Goal: Information Seeking & Learning: Learn about a topic

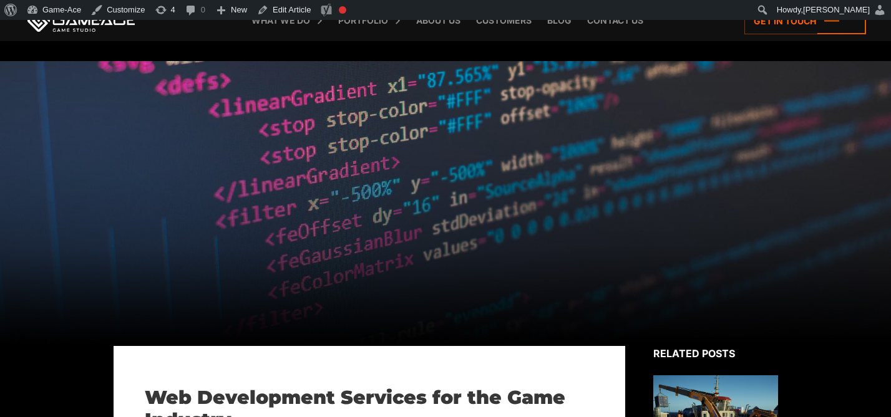
scroll to position [465, 0]
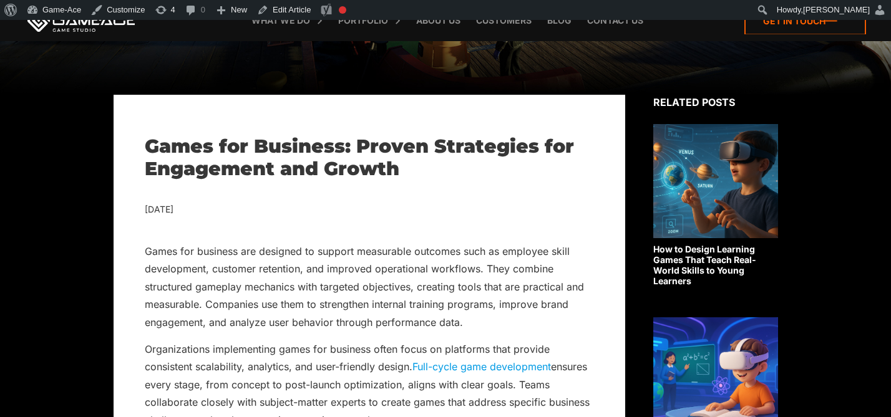
scroll to position [6626, 0]
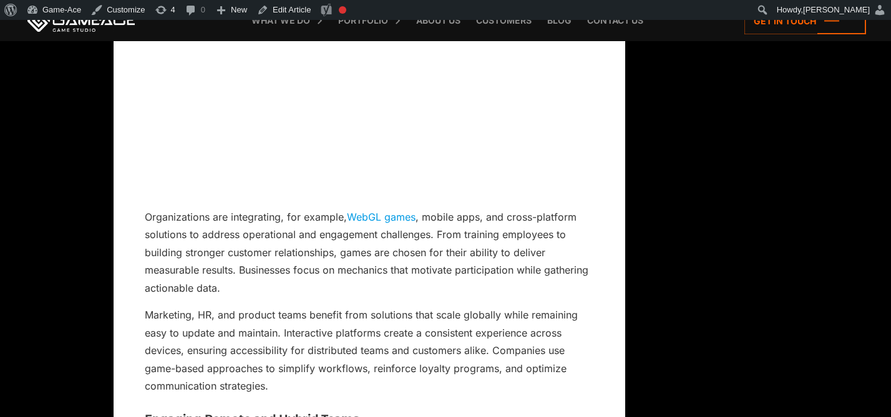
click at [402, 218] on link "WebGL games" at bounding box center [381, 217] width 69 height 12
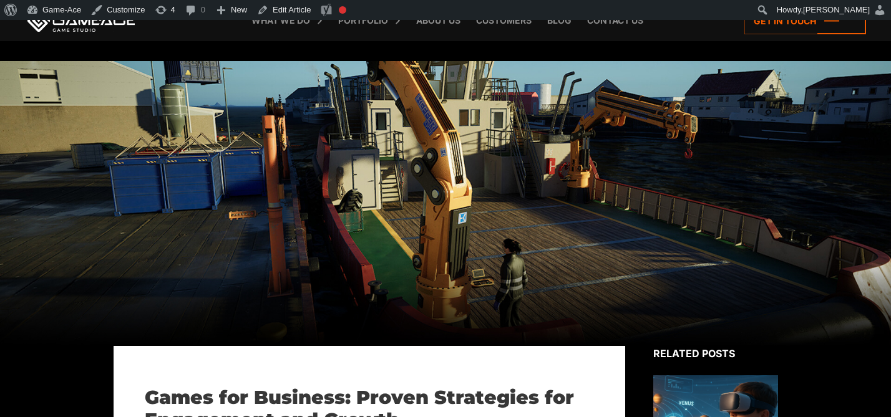
scroll to position [6626, 0]
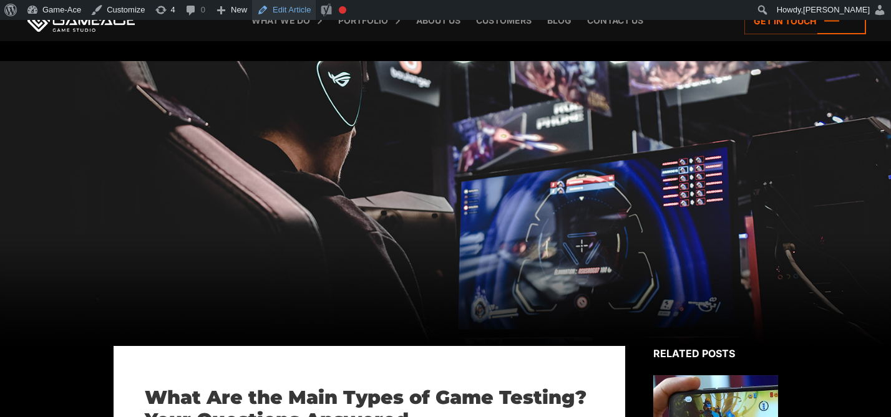
click at [307, 7] on link "Edit Article" at bounding box center [284, 10] width 64 height 20
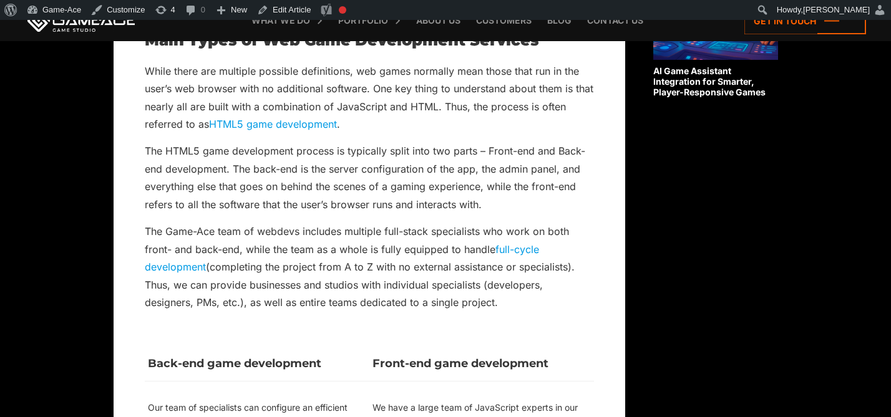
scroll to position [1185, 0]
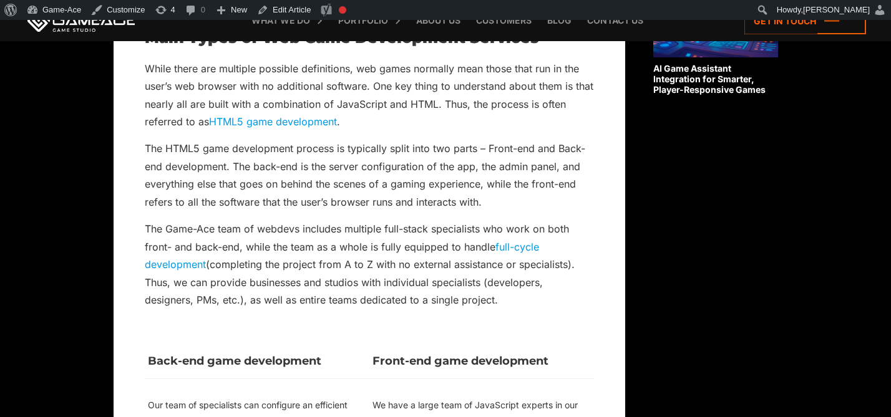
click at [270, 120] on link "HTML5 game development" at bounding box center [273, 121] width 128 height 12
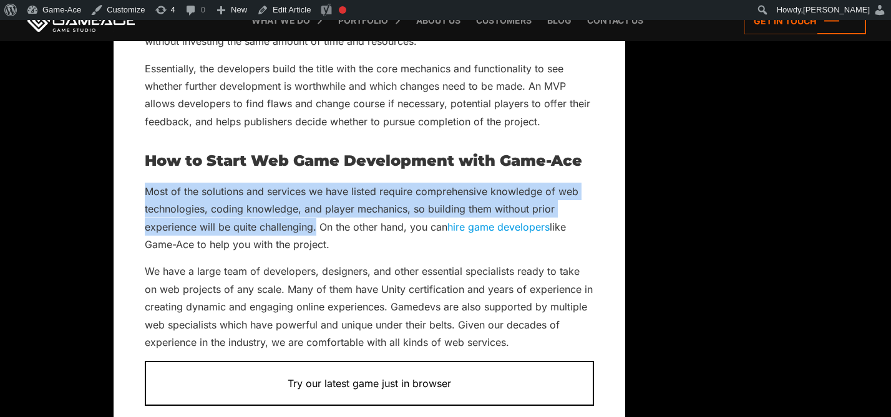
drag, startPoint x: 317, startPoint y: 228, endPoint x: 138, endPoint y: 193, distance: 181.8
copy p "Most of the solutions and services we have listed require comprehensive knowled…"
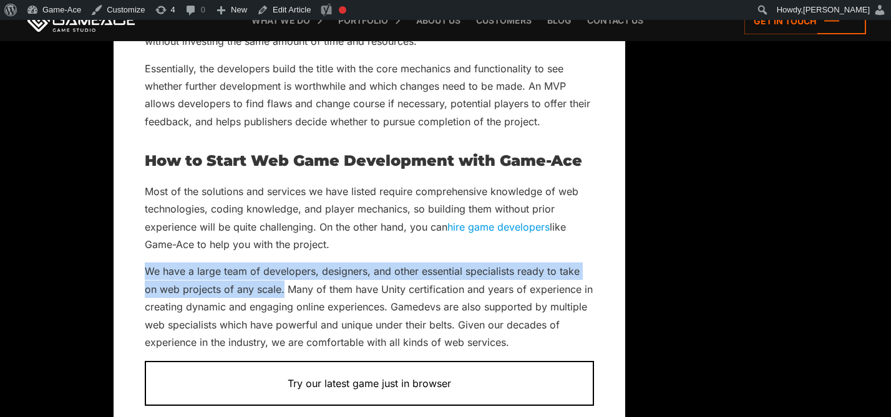
drag, startPoint x: 267, startPoint y: 289, endPoint x: 137, endPoint y: 272, distance: 130.9
copy p "We have a large team of developers, designers, and other essential specialists …"
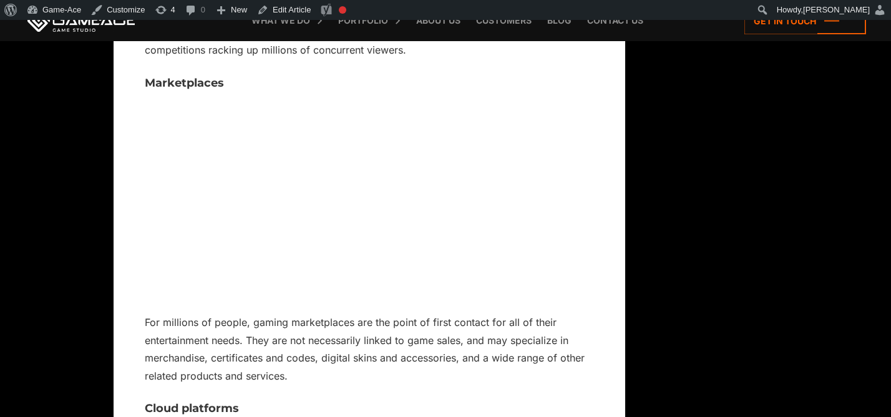
scroll to position [4681, 0]
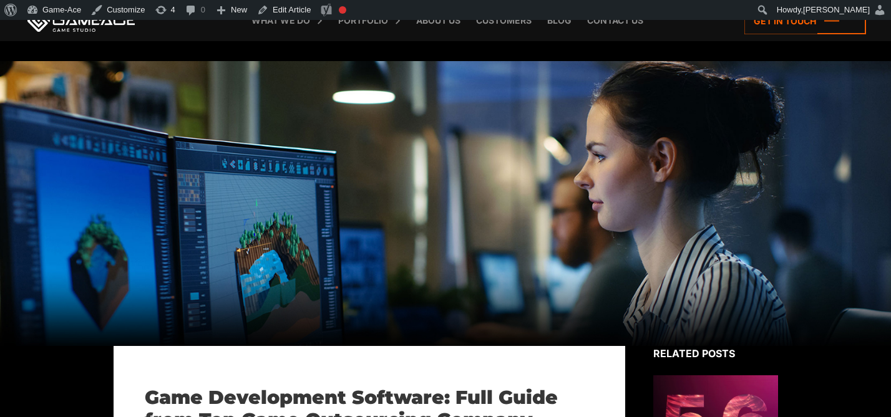
scroll to position [2400, 0]
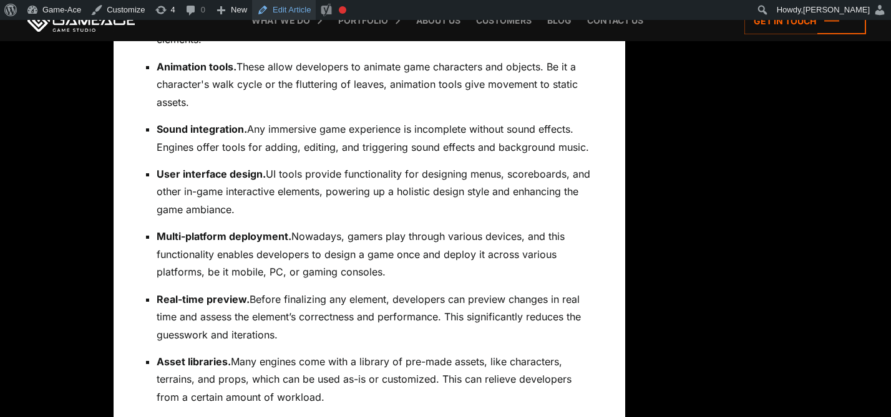
click at [301, 5] on link "Edit Article" at bounding box center [284, 10] width 64 height 20
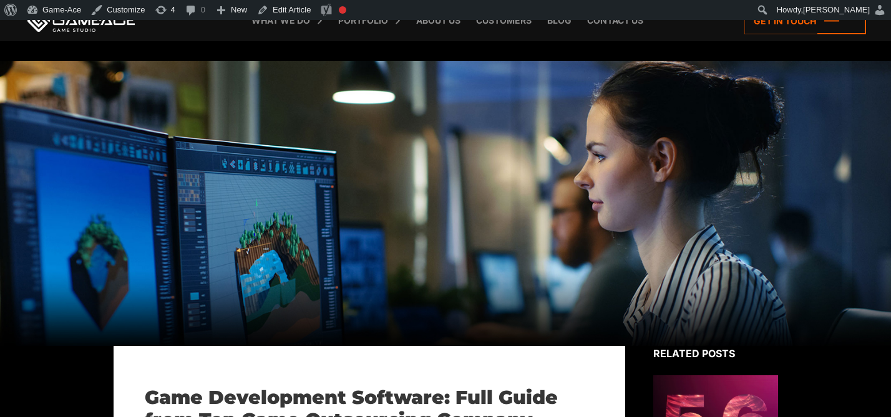
scroll to position [2435, 0]
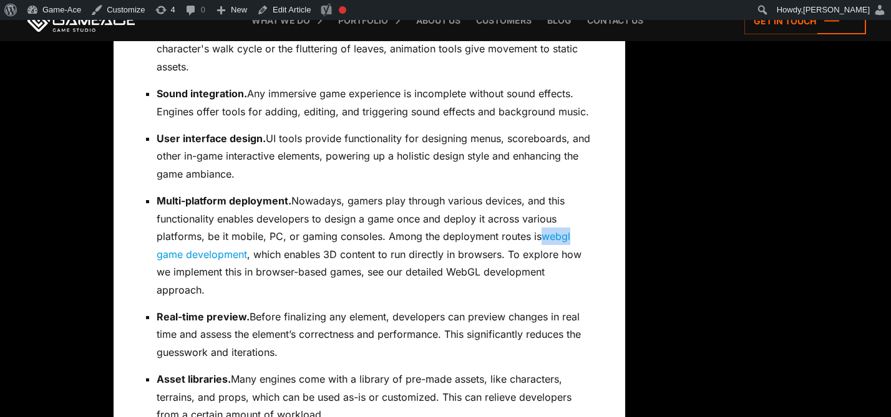
click at [557, 230] on link "webgl game development" at bounding box center [364, 245] width 414 height 30
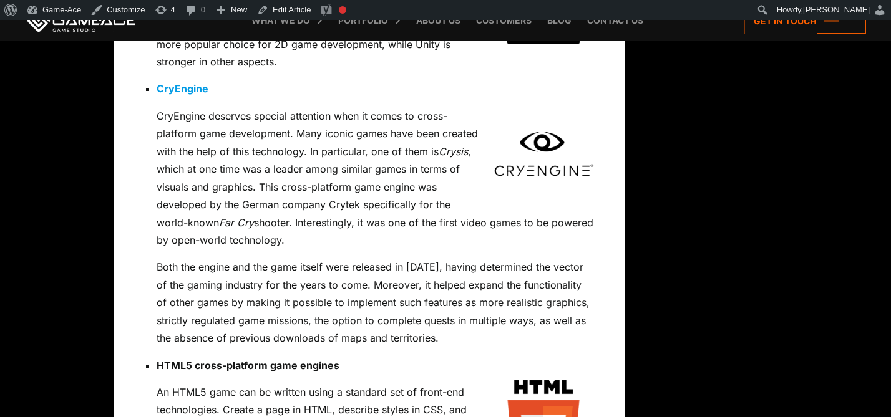
scroll to position [5755, 0]
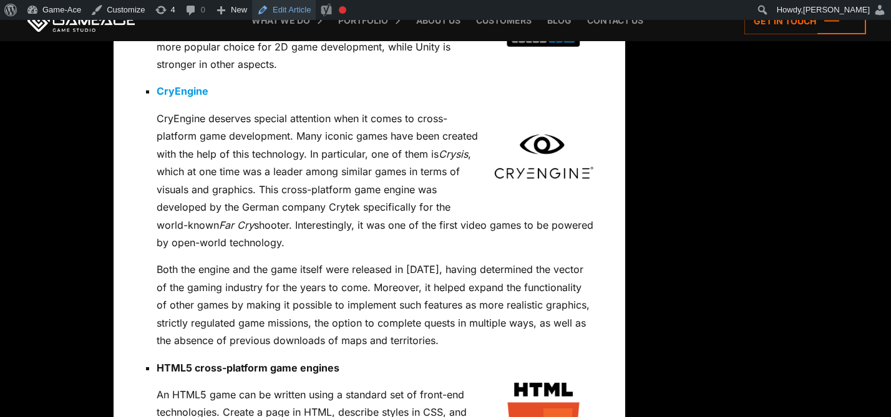
click at [299, 9] on link "Edit Article" at bounding box center [284, 10] width 64 height 20
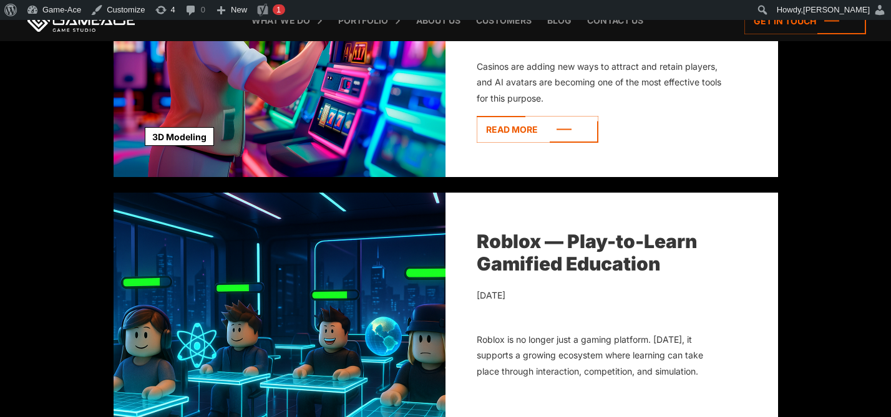
scroll to position [865, 0]
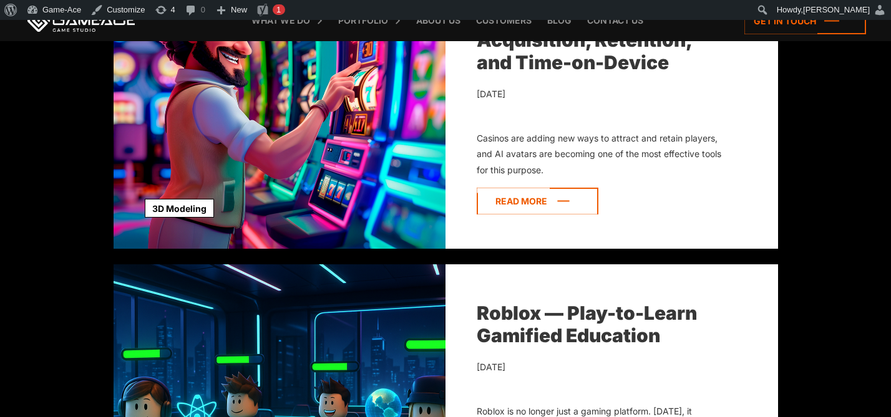
click at [528, 203] on icon at bounding box center [538, 201] width 122 height 27
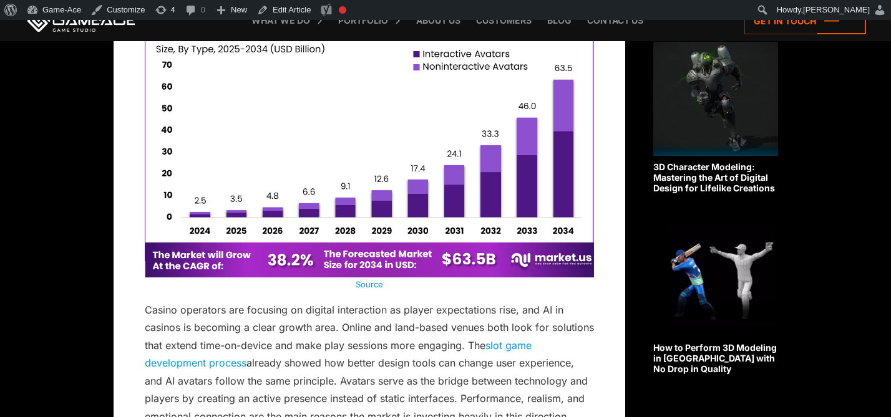
scroll to position [900, 0]
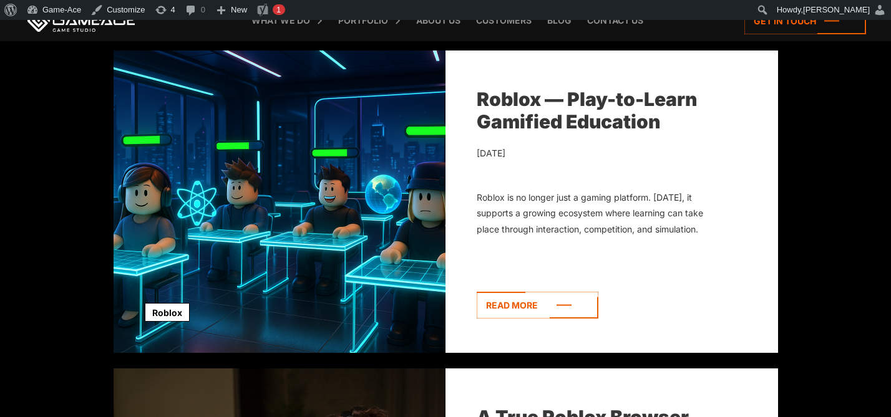
scroll to position [1093, 0]
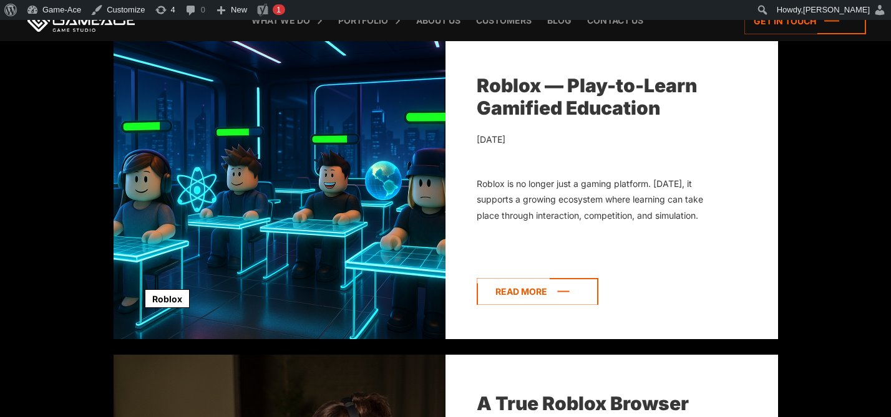
click at [542, 287] on icon at bounding box center [538, 291] width 122 height 27
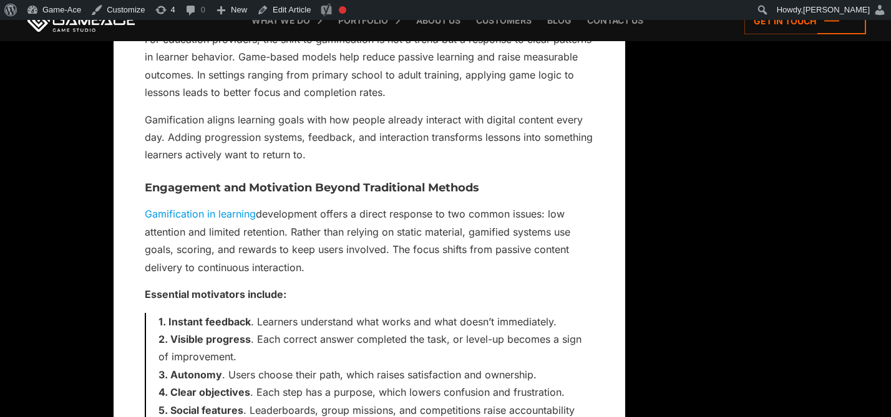
scroll to position [1263, 0]
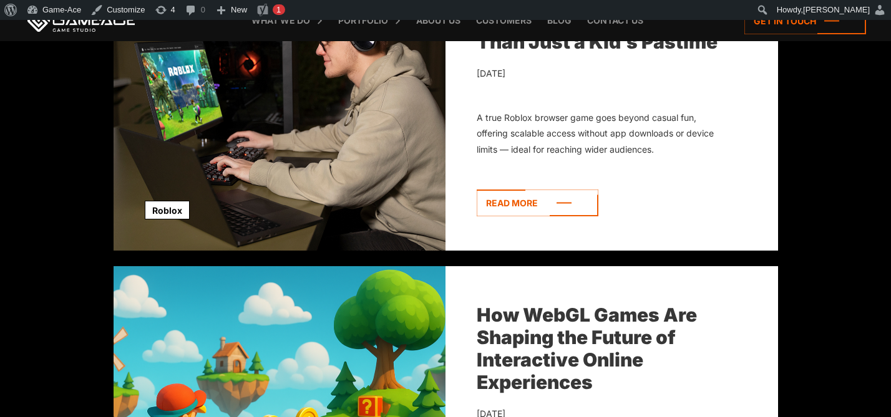
scroll to position [1531, 0]
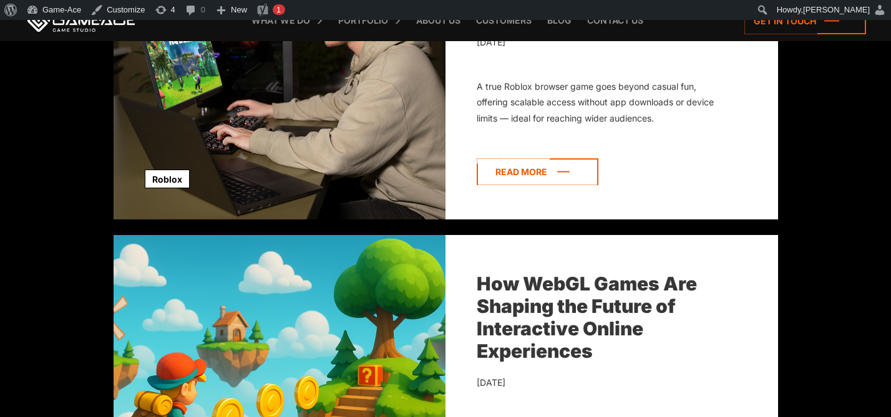
click at [565, 177] on icon at bounding box center [538, 171] width 122 height 27
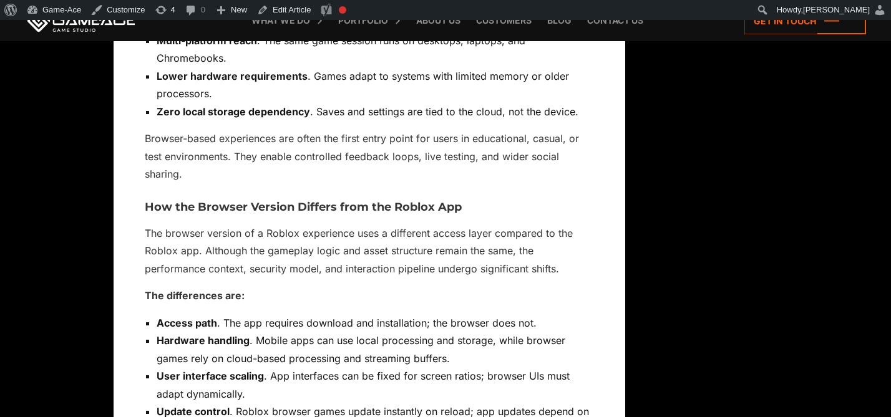
scroll to position [1609, 0]
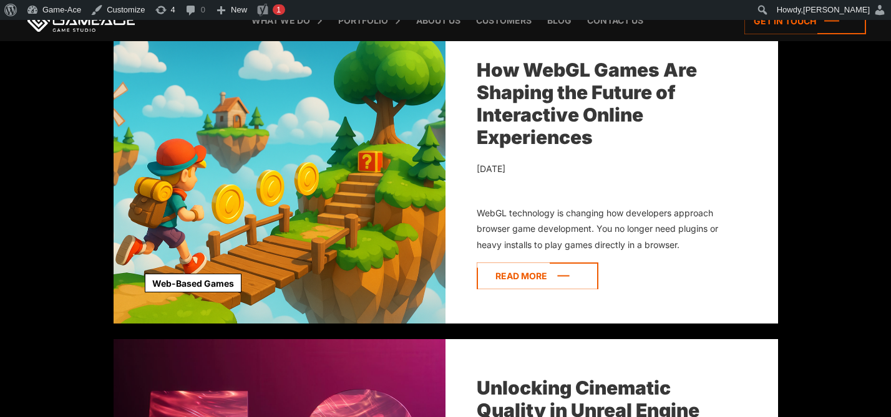
click at [536, 279] on icon at bounding box center [538, 276] width 122 height 27
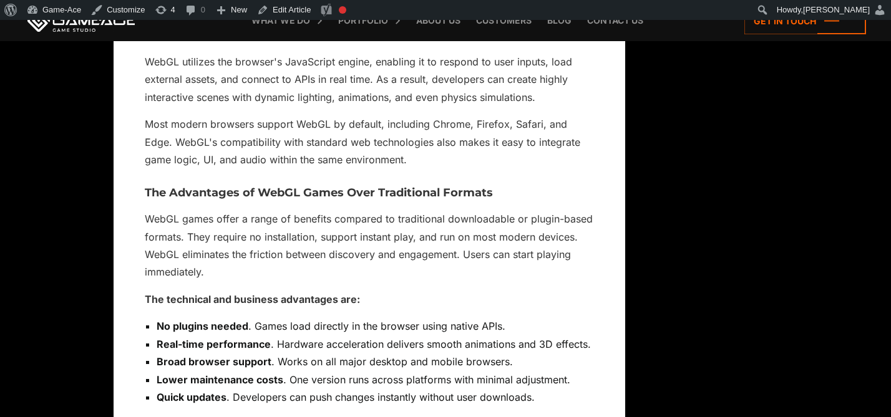
scroll to position [1531, 0]
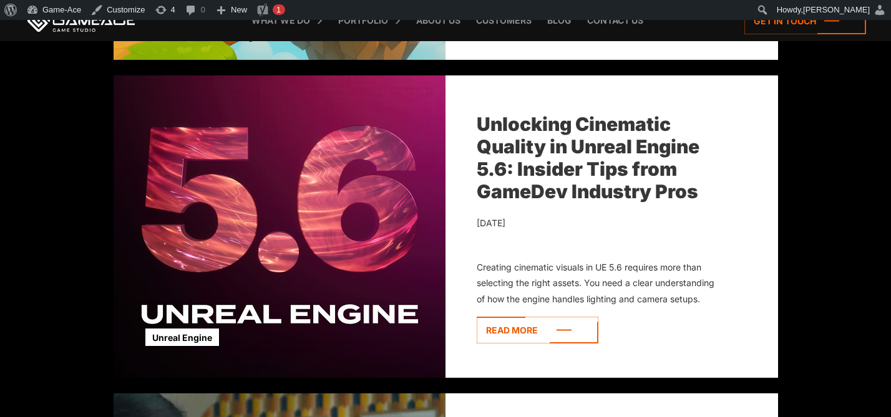
scroll to position [2029, 0]
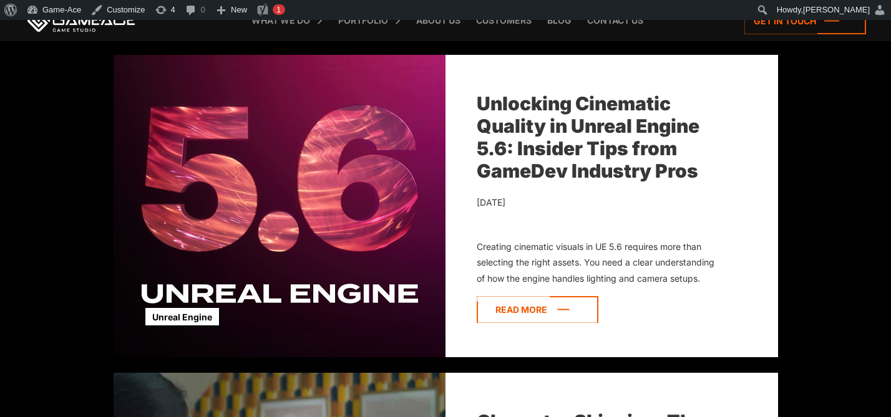
click at [502, 311] on icon at bounding box center [538, 309] width 122 height 27
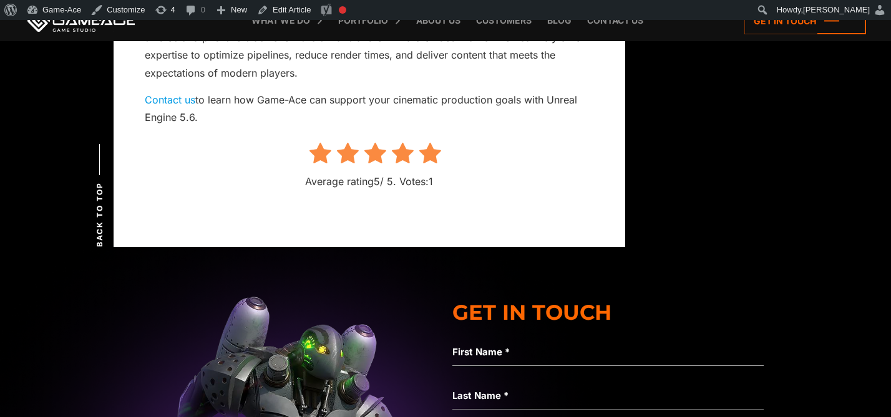
scroll to position [10481, 0]
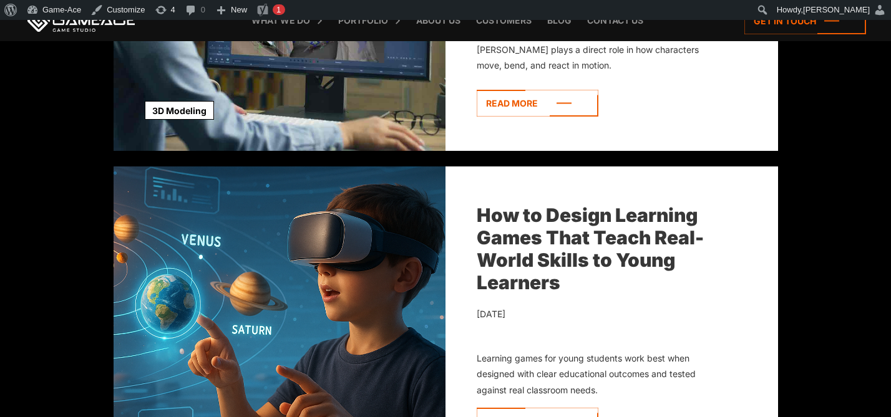
scroll to position [2558, 0]
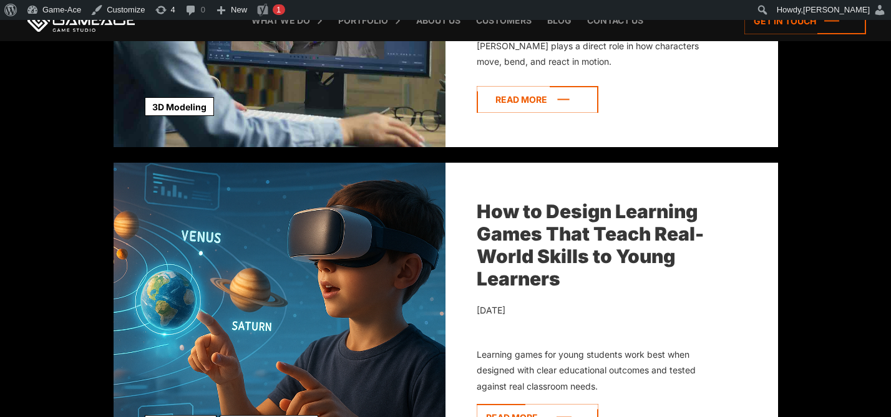
click at [530, 100] on icon at bounding box center [538, 99] width 122 height 27
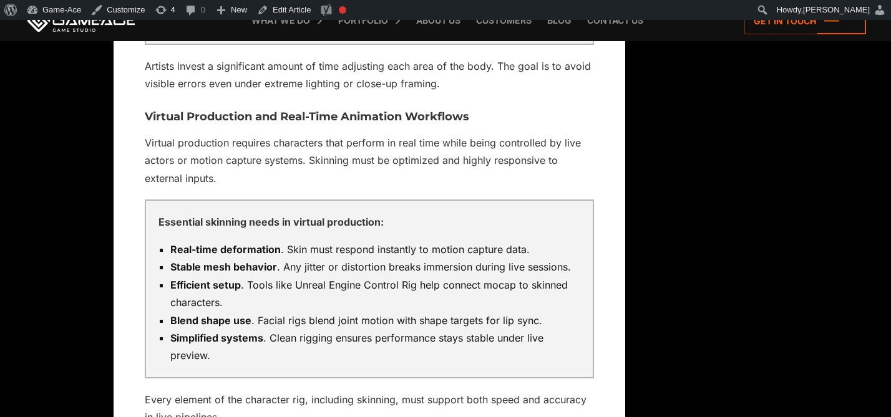
scroll to position [7286, 0]
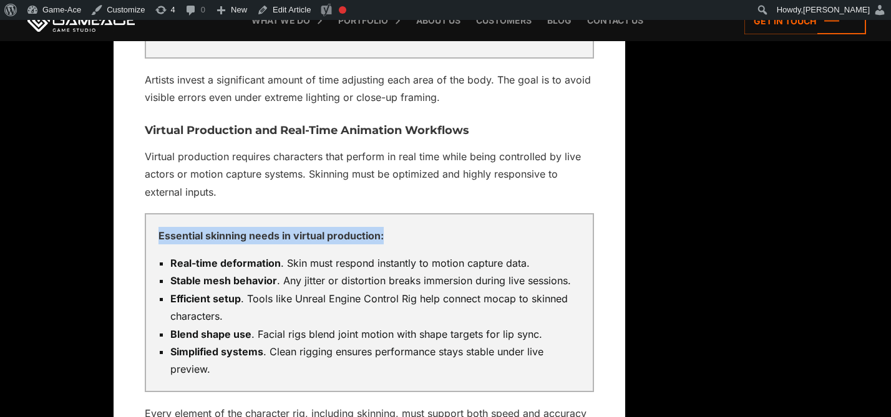
drag, startPoint x: 375, startPoint y: 201, endPoint x: 137, endPoint y: 203, distance: 237.7
copy p "Essential skinning needs in virtual production:"
click at [296, 13] on link "Edit Article" at bounding box center [284, 10] width 64 height 20
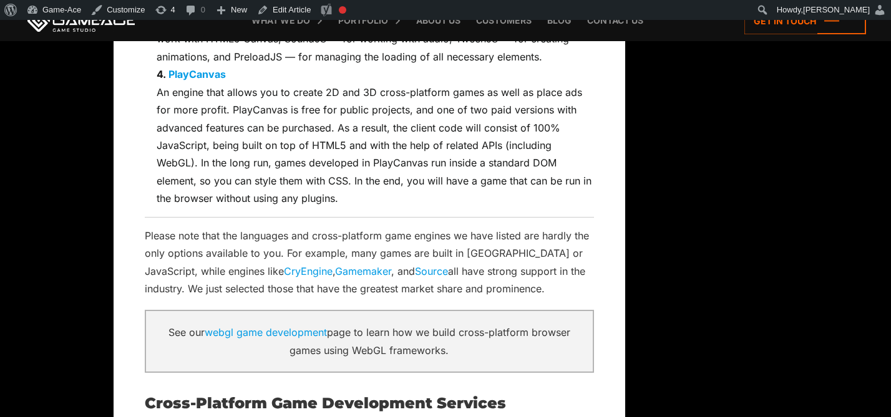
scroll to position [6468, 0]
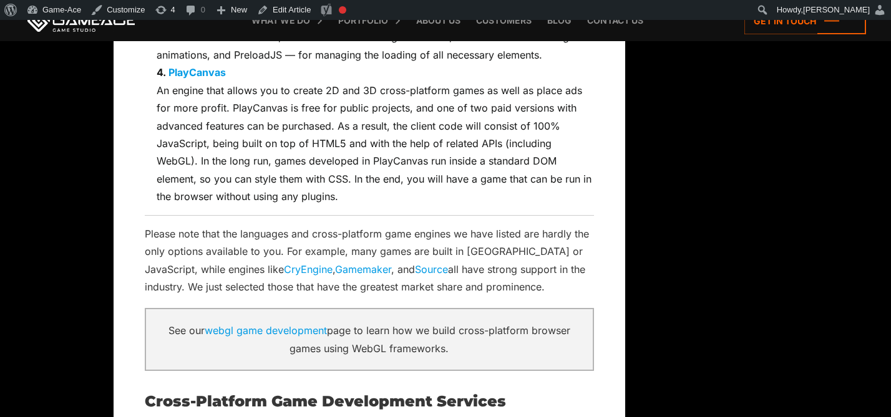
click at [299, 324] on link "webgl game development" at bounding box center [266, 330] width 122 height 12
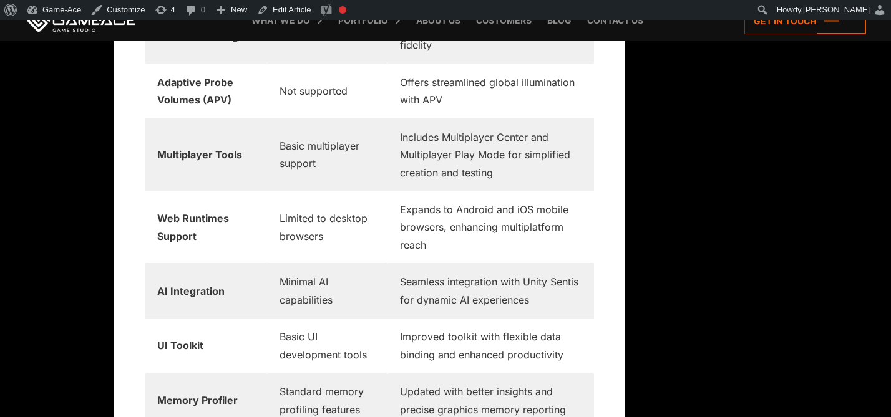
scroll to position [4510, 0]
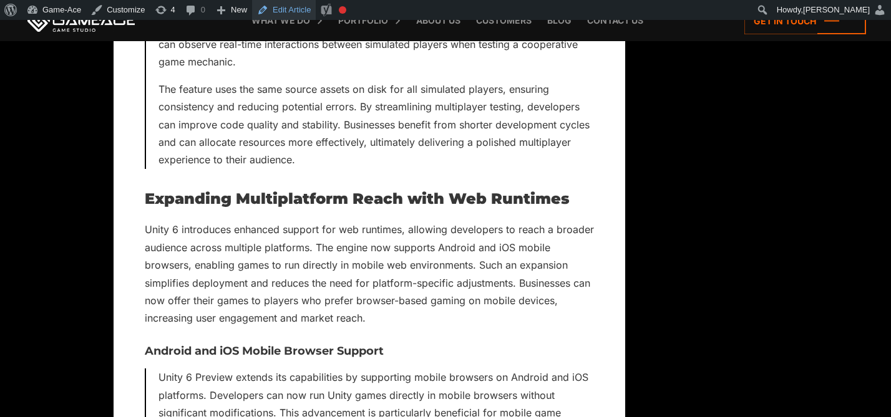
click at [297, 10] on link "Edit Article" at bounding box center [284, 10] width 64 height 20
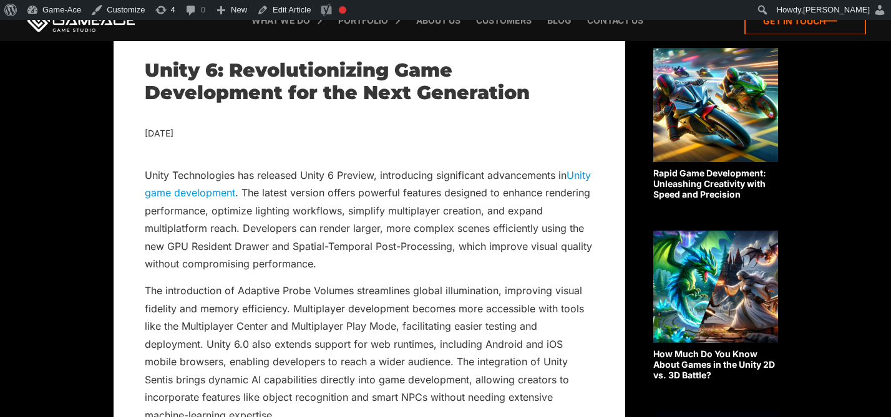
scroll to position [4611, 0]
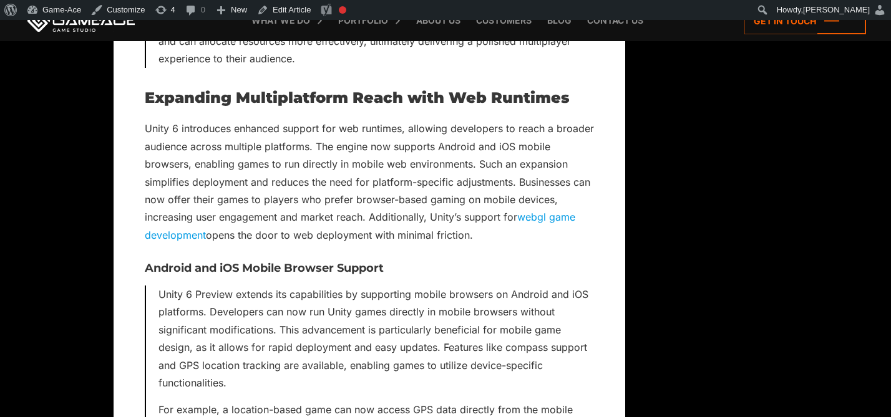
click at [540, 237] on link "webgl game development" at bounding box center [360, 226] width 430 height 30
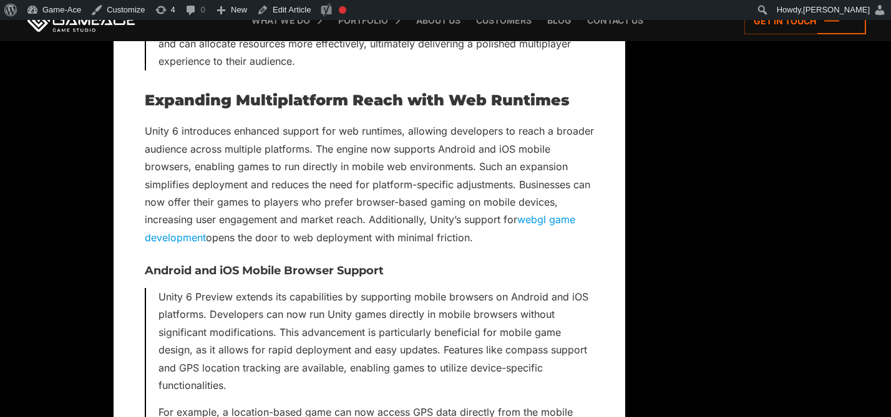
scroll to position [4608, 0]
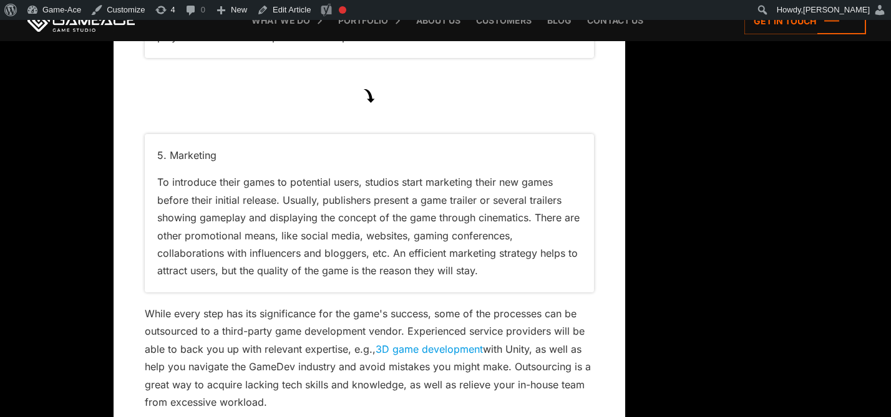
scroll to position [2520, 0]
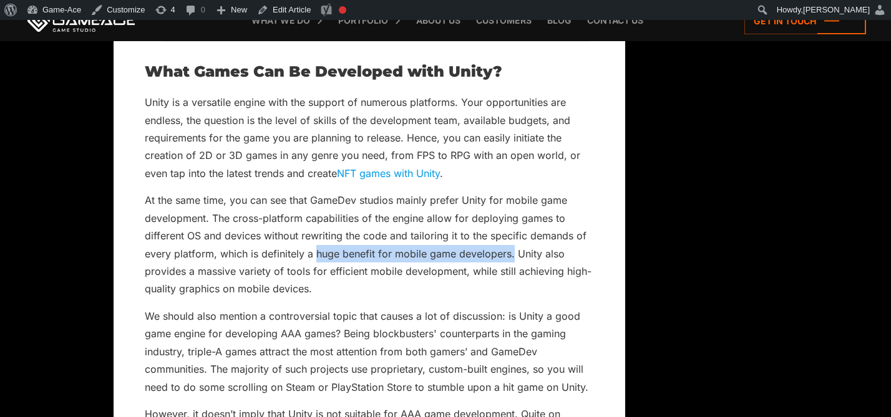
drag, startPoint x: 510, startPoint y: 255, endPoint x: 313, endPoint y: 256, distance: 197.1
click at [313, 256] on p "At the same time, you can see that GameDev studios mainly prefer Unity for mobi…" at bounding box center [369, 245] width 449 height 107
copy p "huge benefit for mobile game developers."
click at [296, 5] on link "Edit Article" at bounding box center [284, 10] width 64 height 20
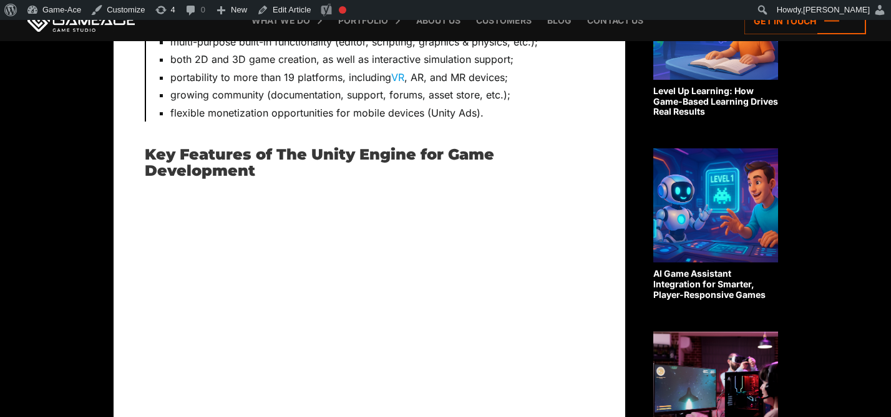
scroll to position [2556, 0]
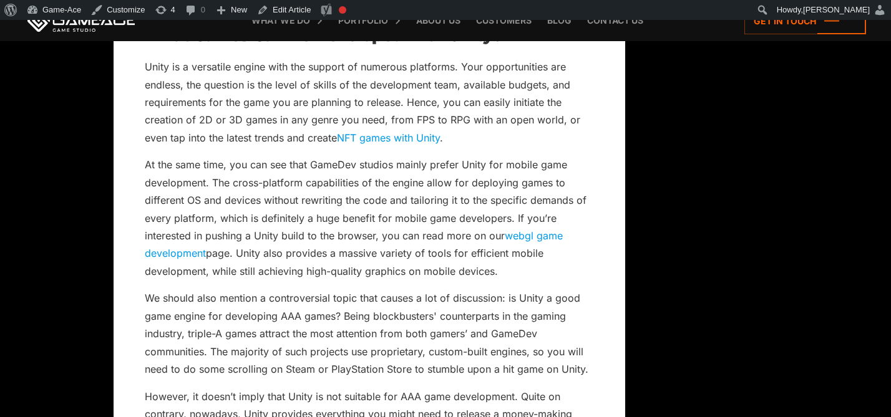
drag, startPoint x: 512, startPoint y: 270, endPoint x: 131, endPoint y: 170, distance: 394.2
copy p "At the same time, you can see that GameDev studios mainly prefer Unity for mobi…"
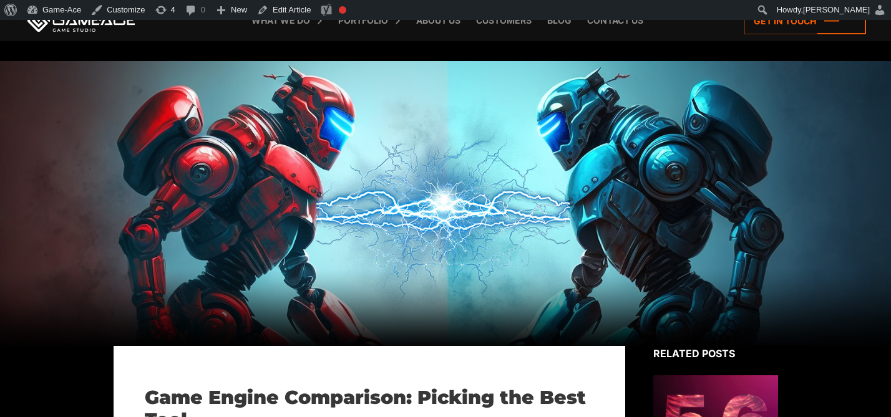
scroll to position [2548, 0]
